Goal: Task Accomplishment & Management: Use online tool/utility

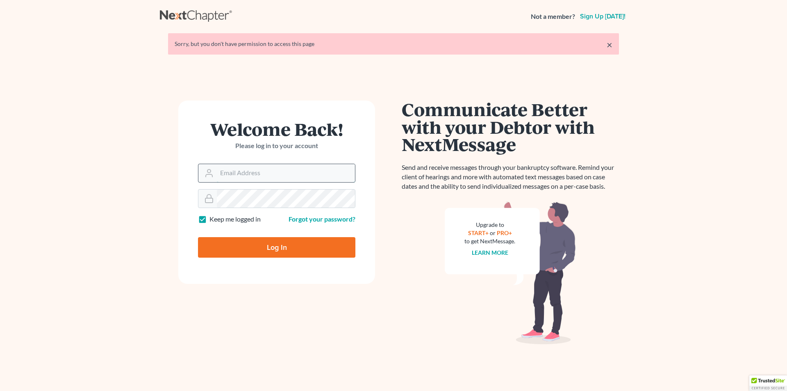
click at [272, 172] on input "Email Address" at bounding box center [286, 173] width 138 height 18
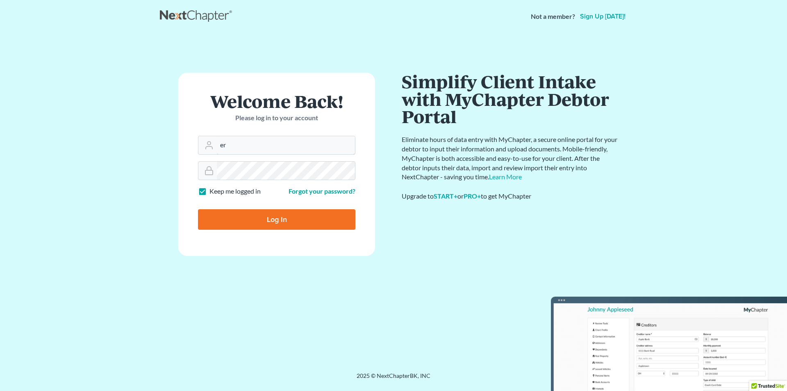
type input "[PERSON_NAME][EMAIL_ADDRESS][DOMAIN_NAME]"
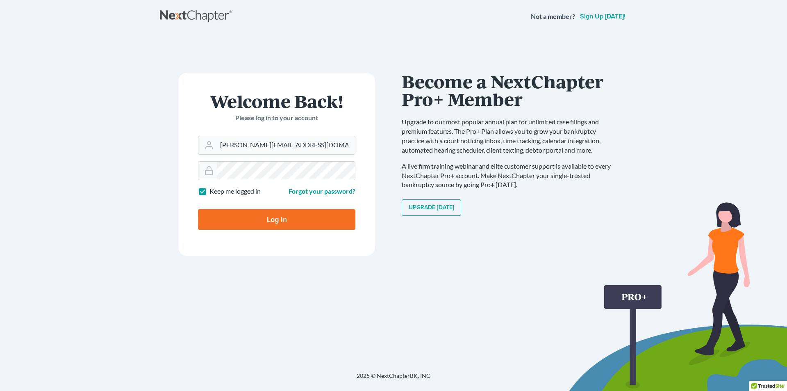
click at [265, 225] on input "Log In" at bounding box center [276, 219] width 157 height 20
type input "Thinking..."
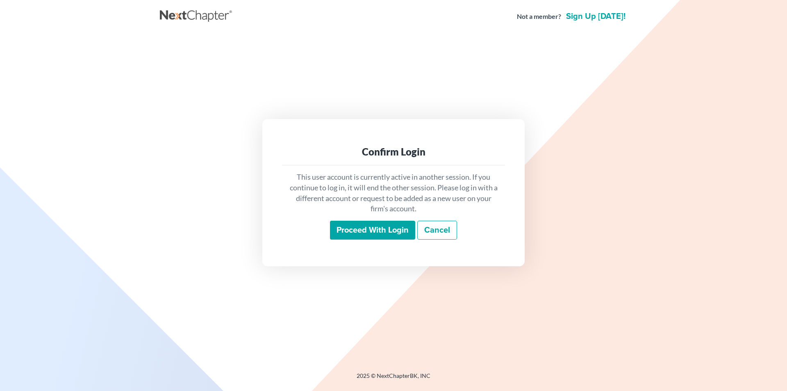
click at [348, 232] on input "Proceed with login" at bounding box center [372, 229] width 85 height 19
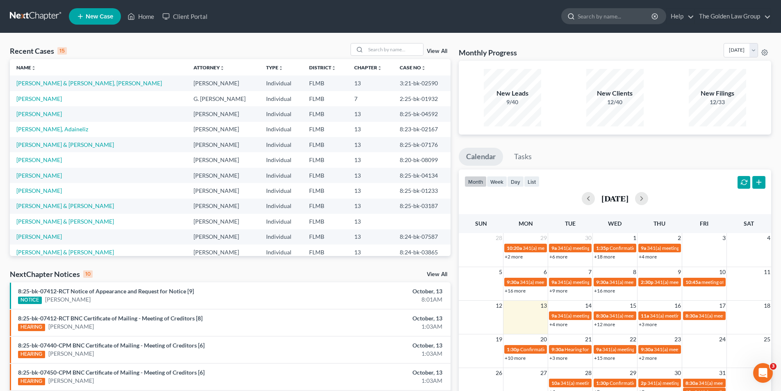
click at [600, 16] on input "search" at bounding box center [614, 16] width 75 height 15
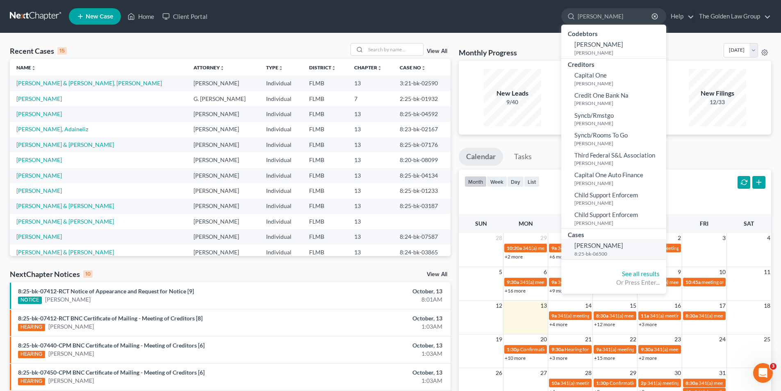
type input "[PERSON_NAME]"
click at [599, 249] on span "[PERSON_NAME]" at bounding box center [598, 244] width 49 height 7
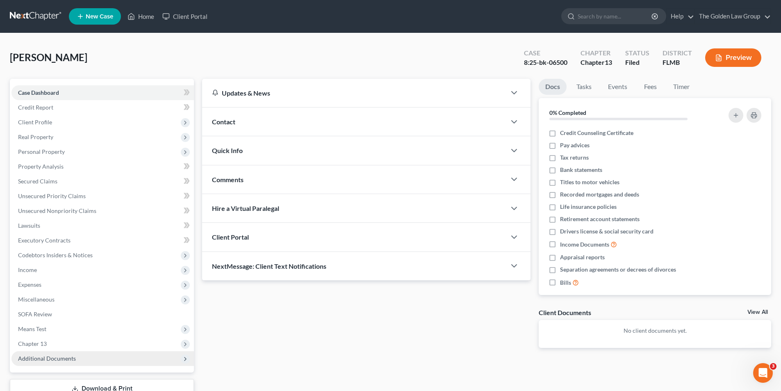
click at [55, 357] on span "Additional Documents" at bounding box center [47, 357] width 58 height 7
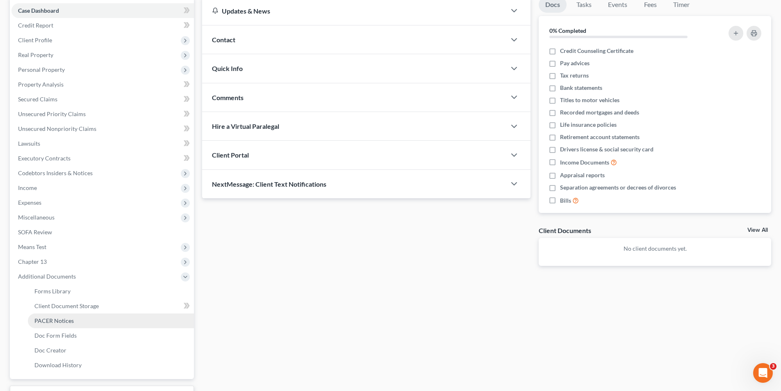
click at [60, 321] on span "PACER Notices" at bounding box center [53, 320] width 39 height 7
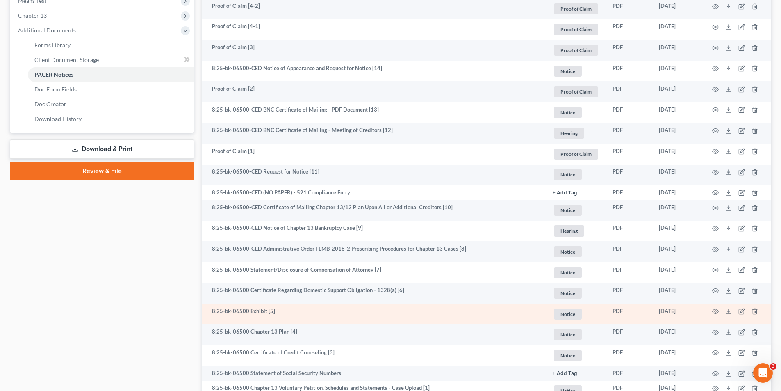
scroll to position [369, 0]
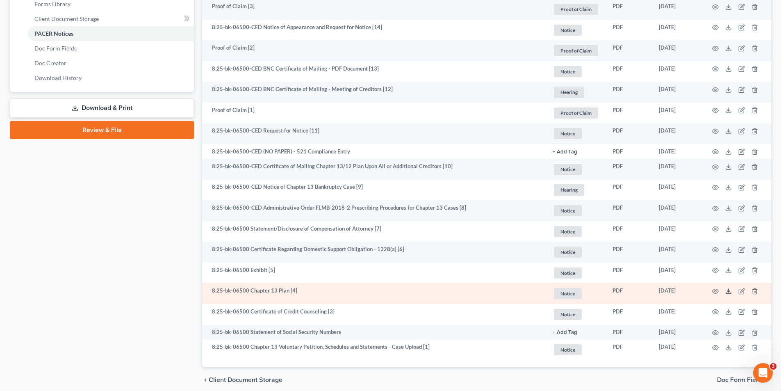
click at [728, 290] on icon at bounding box center [728, 291] width 7 height 7
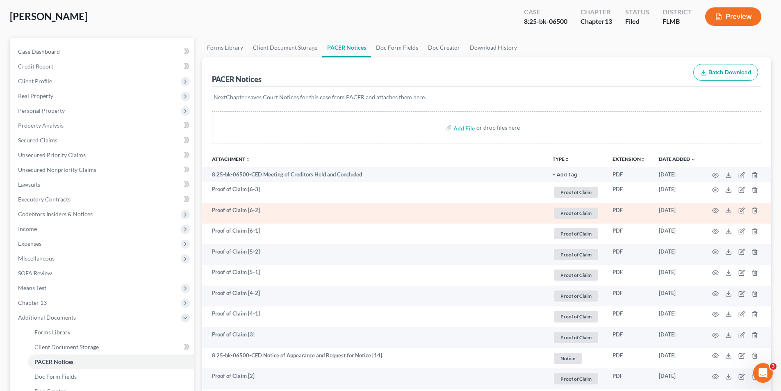
scroll to position [0, 0]
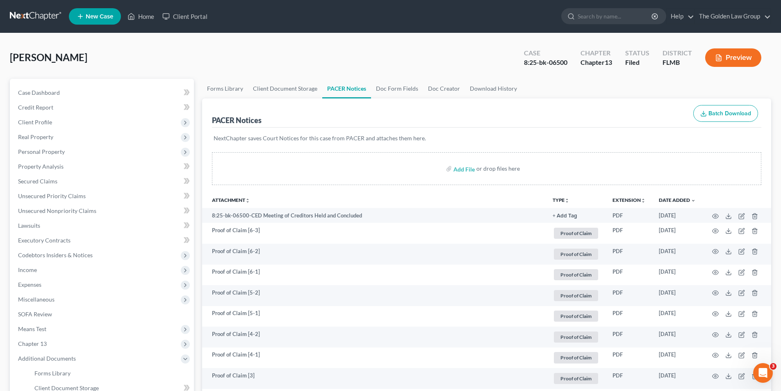
click at [726, 57] on button "Preview" at bounding box center [733, 57] width 56 height 18
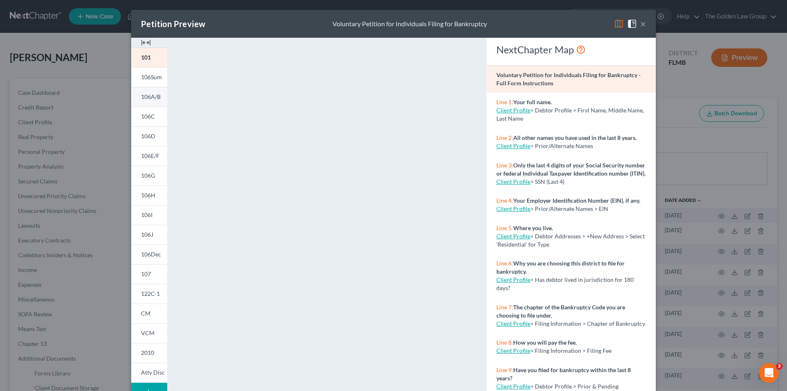
click at [149, 95] on span "106A/B" at bounding box center [151, 96] width 20 height 7
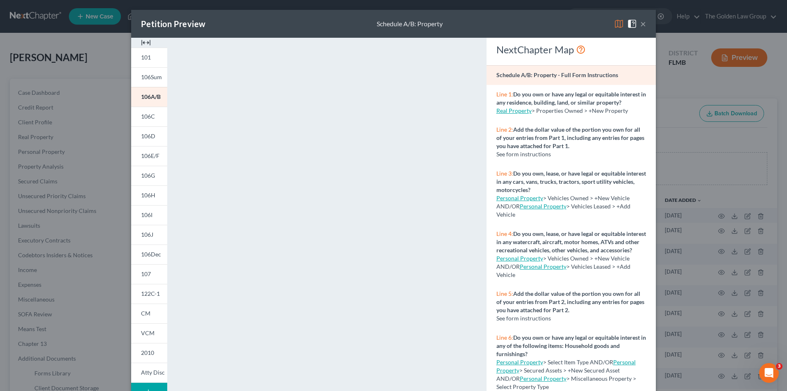
click at [66, 69] on div "Petition Preview Schedule A/B: Property × 101 106Sum 106A/B 106C 106D 106E/F 10…" at bounding box center [393, 195] width 787 height 391
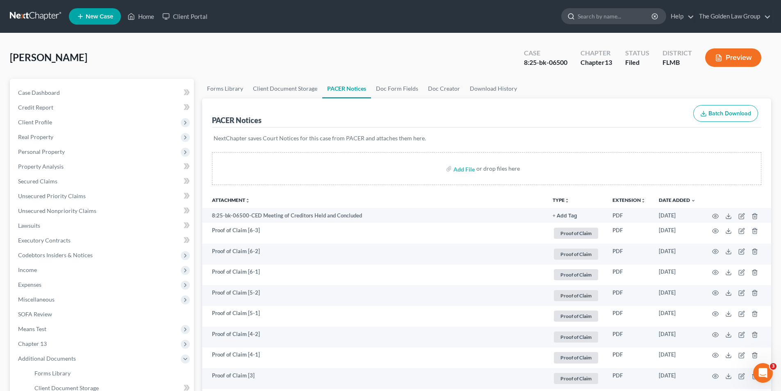
click at [618, 16] on input "search" at bounding box center [614, 16] width 75 height 15
type input "[PERSON_NAME]"
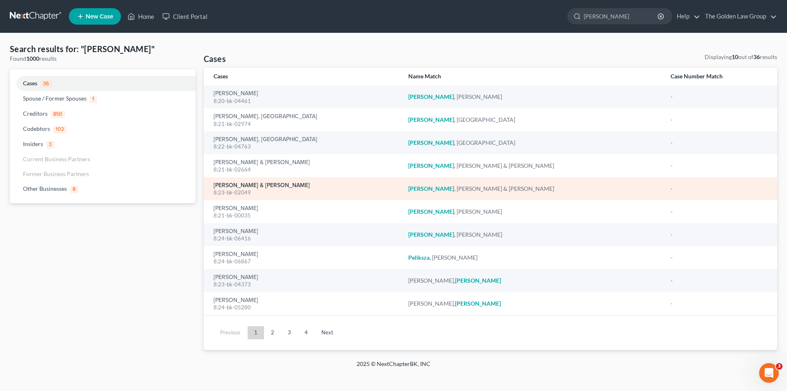
click at [239, 186] on link "[PERSON_NAME] & [PERSON_NAME]" at bounding box center [261, 185] width 96 height 6
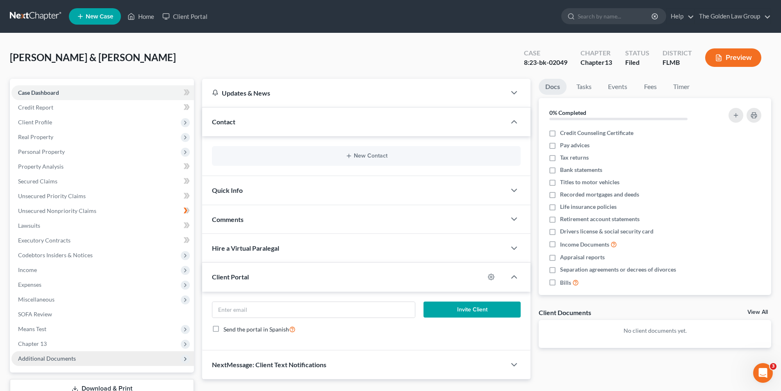
click at [60, 359] on span "Additional Documents" at bounding box center [47, 357] width 58 height 7
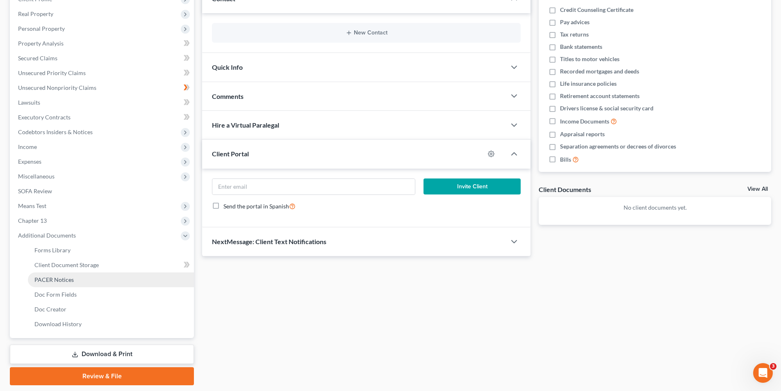
click at [52, 277] on span "PACER Notices" at bounding box center [53, 279] width 39 height 7
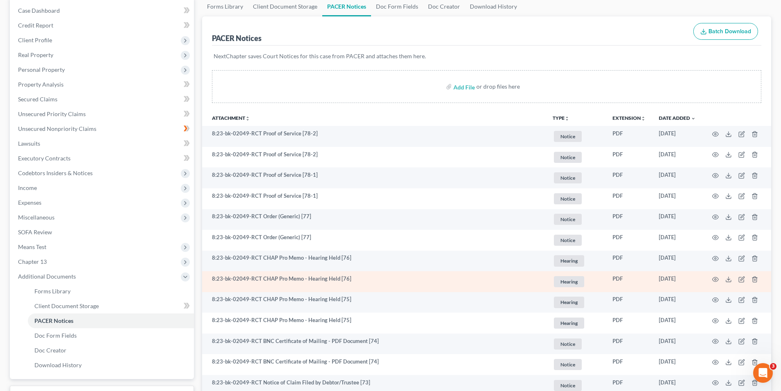
scroll to position [123, 0]
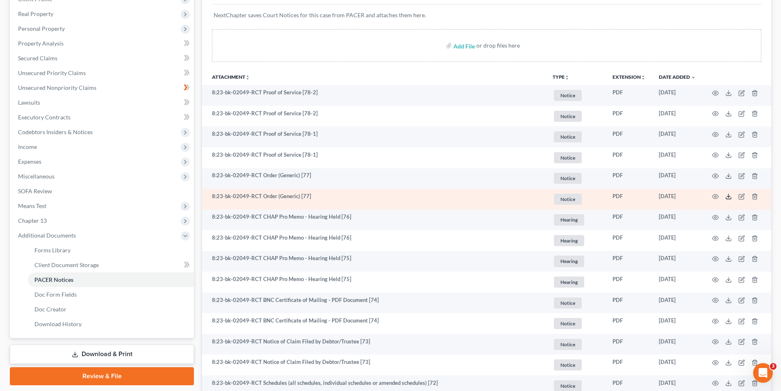
click at [729, 196] on icon at bounding box center [728, 196] width 7 height 7
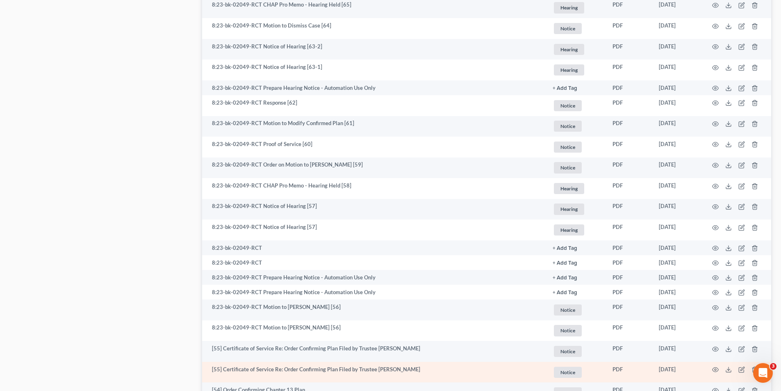
scroll to position [902, 0]
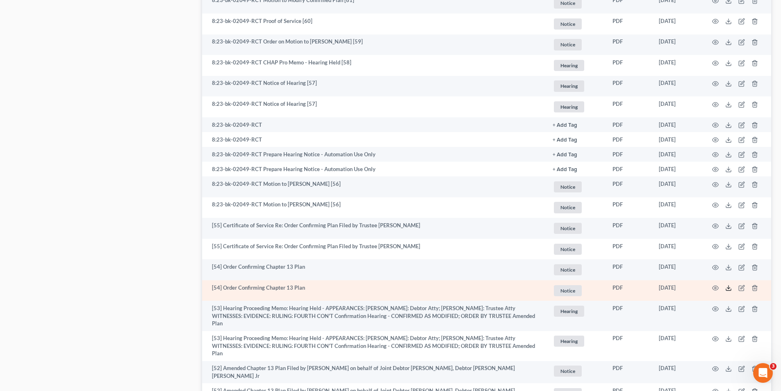
click at [728, 288] on polyline at bounding box center [728, 287] width 3 height 1
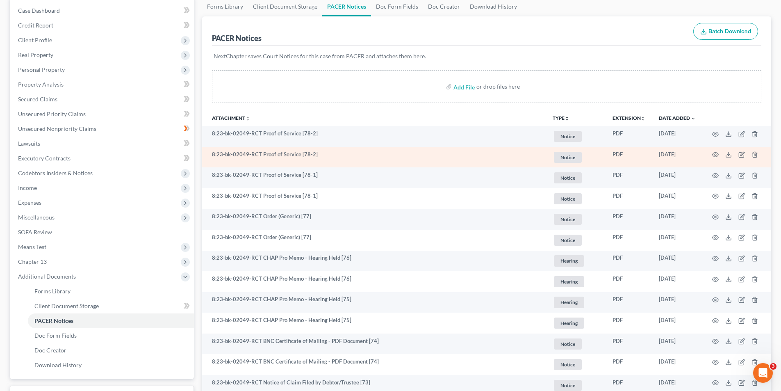
scroll to position [0, 0]
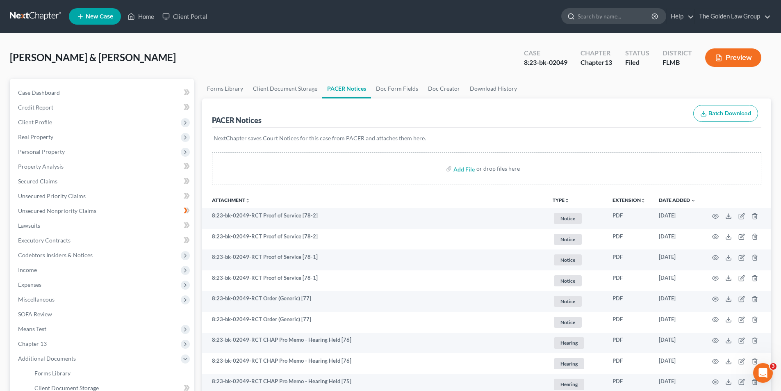
click at [611, 17] on input "search" at bounding box center [614, 16] width 75 height 15
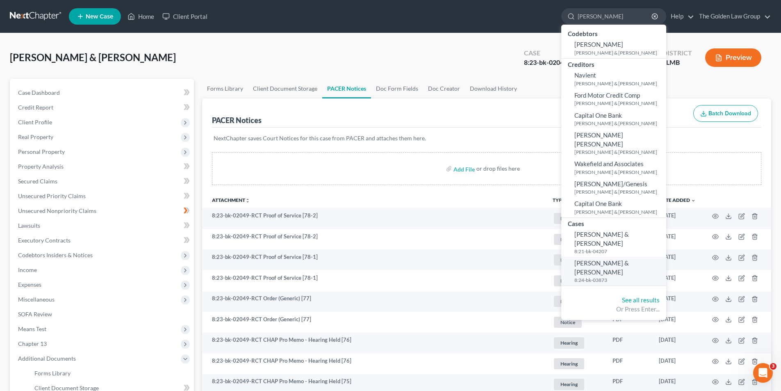
type input "[PERSON_NAME]"
click at [597, 259] on span "[PERSON_NAME] & [PERSON_NAME]" at bounding box center [601, 267] width 55 height 16
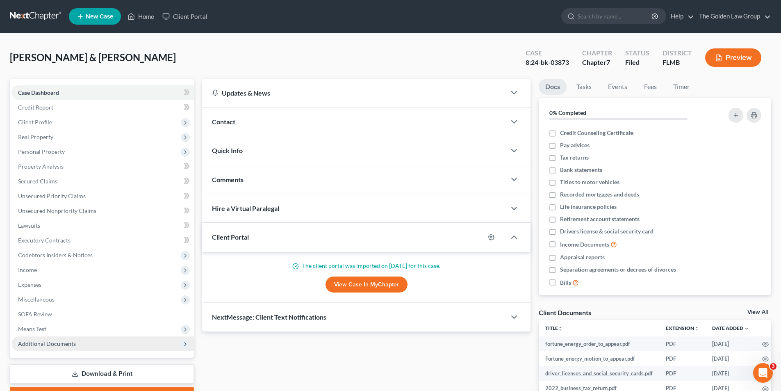
click at [33, 344] on span "Additional Documents" at bounding box center [47, 343] width 58 height 7
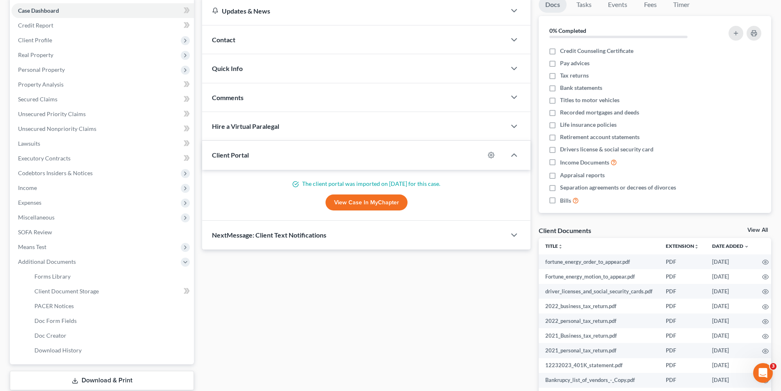
scroll to position [123, 0]
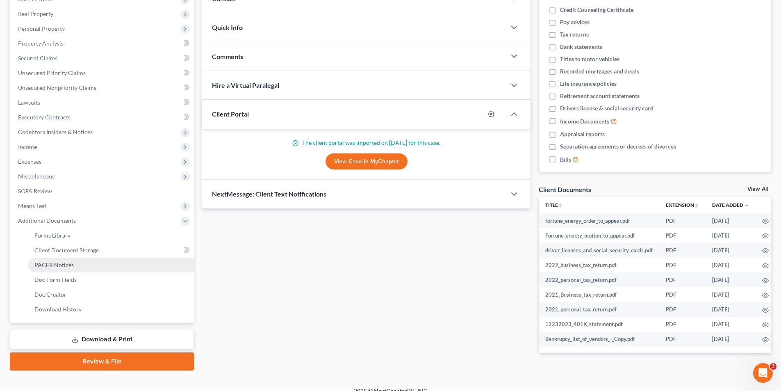
click at [49, 263] on span "PACER Notices" at bounding box center [53, 264] width 39 height 7
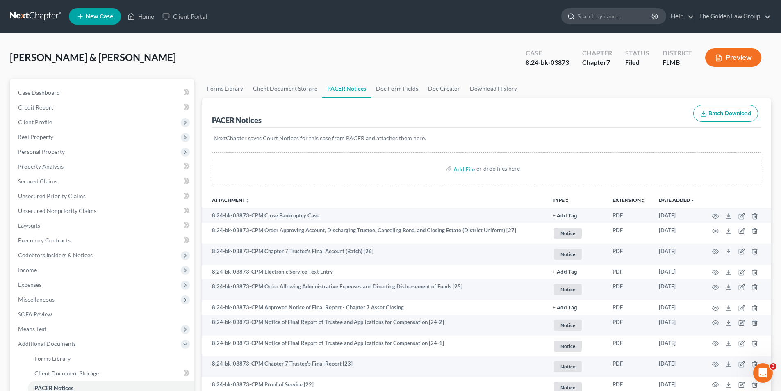
click at [589, 17] on input "search" at bounding box center [614, 16] width 75 height 15
click at [738, 59] on button "Preview" at bounding box center [733, 57] width 56 height 18
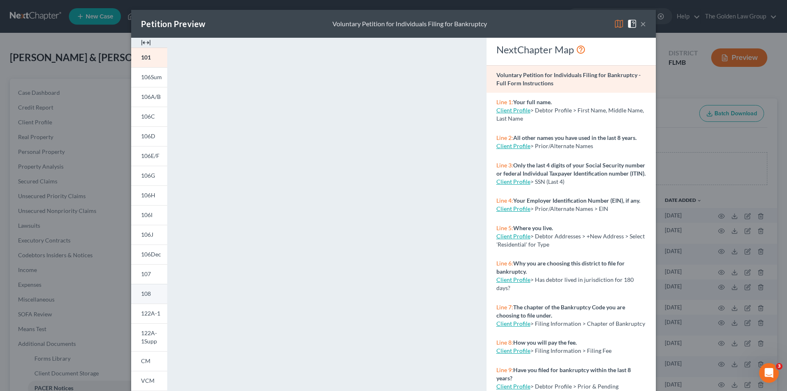
click at [144, 292] on span "108" at bounding box center [146, 293] width 10 height 7
